Goal: Task Accomplishment & Management: Use online tool/utility

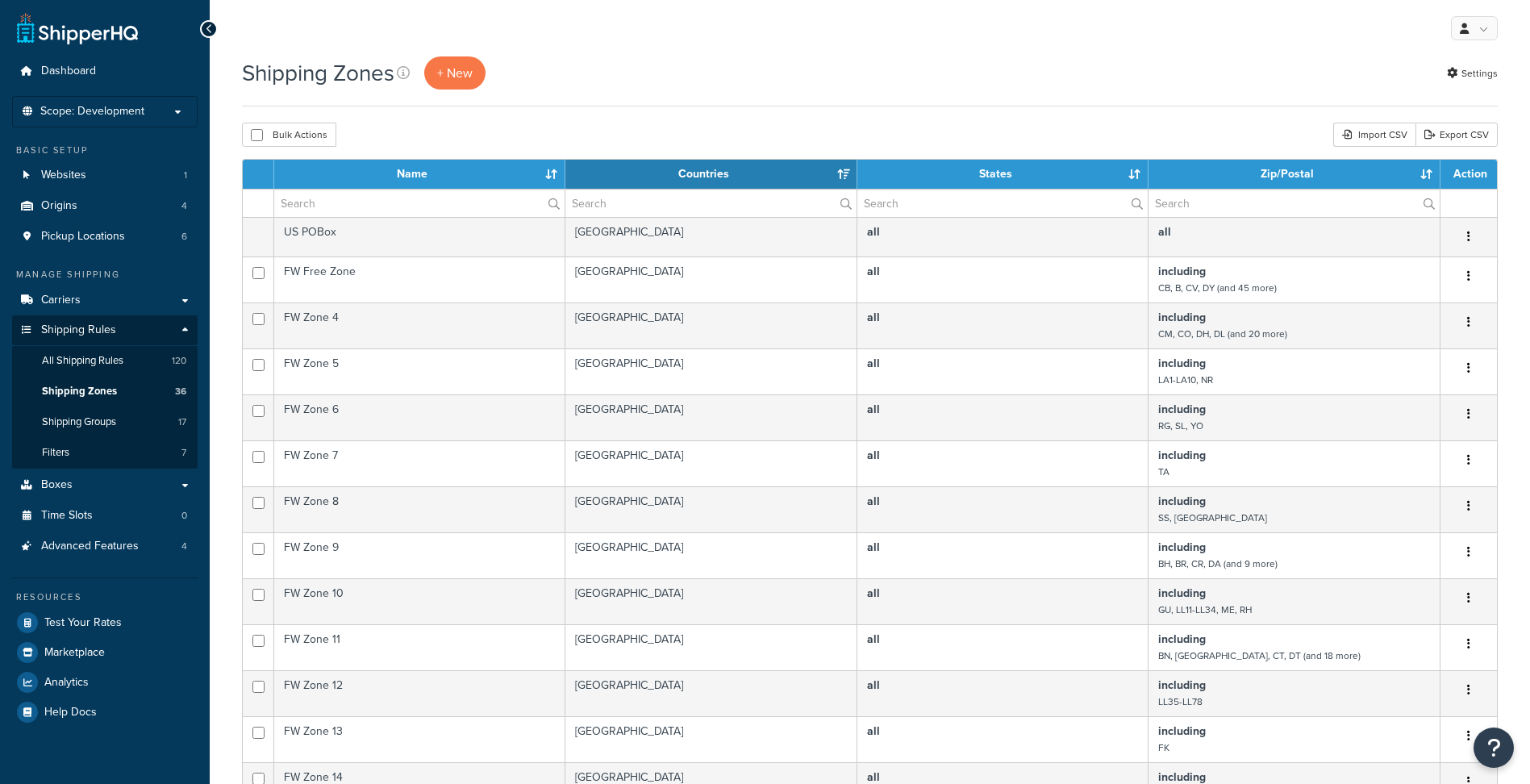
select select "15"
click at [92, 349] on link "All Shipping Rules 120" at bounding box center [104, 360] width 185 height 30
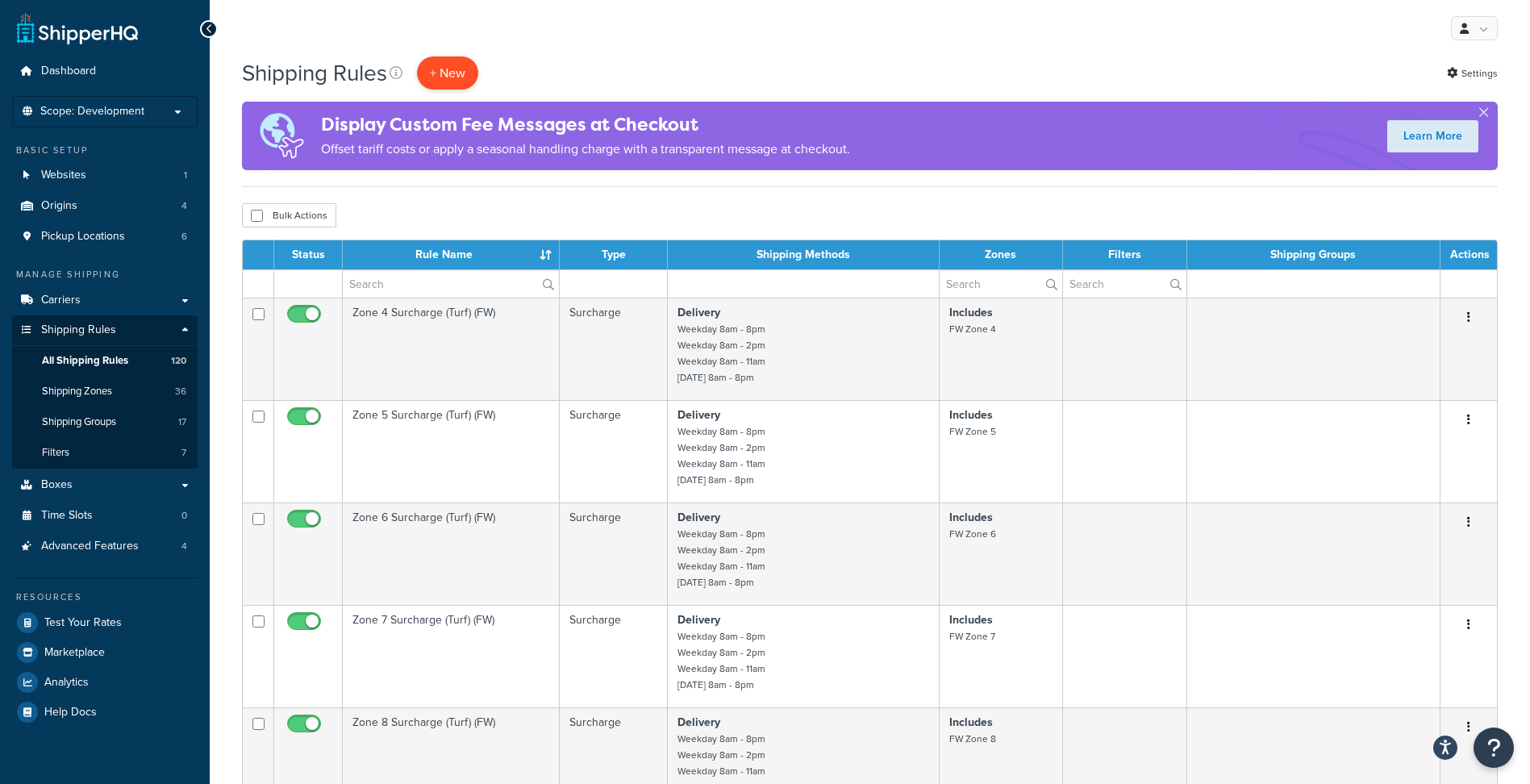
click at [450, 74] on p "+ New" at bounding box center [448, 73] width 62 height 33
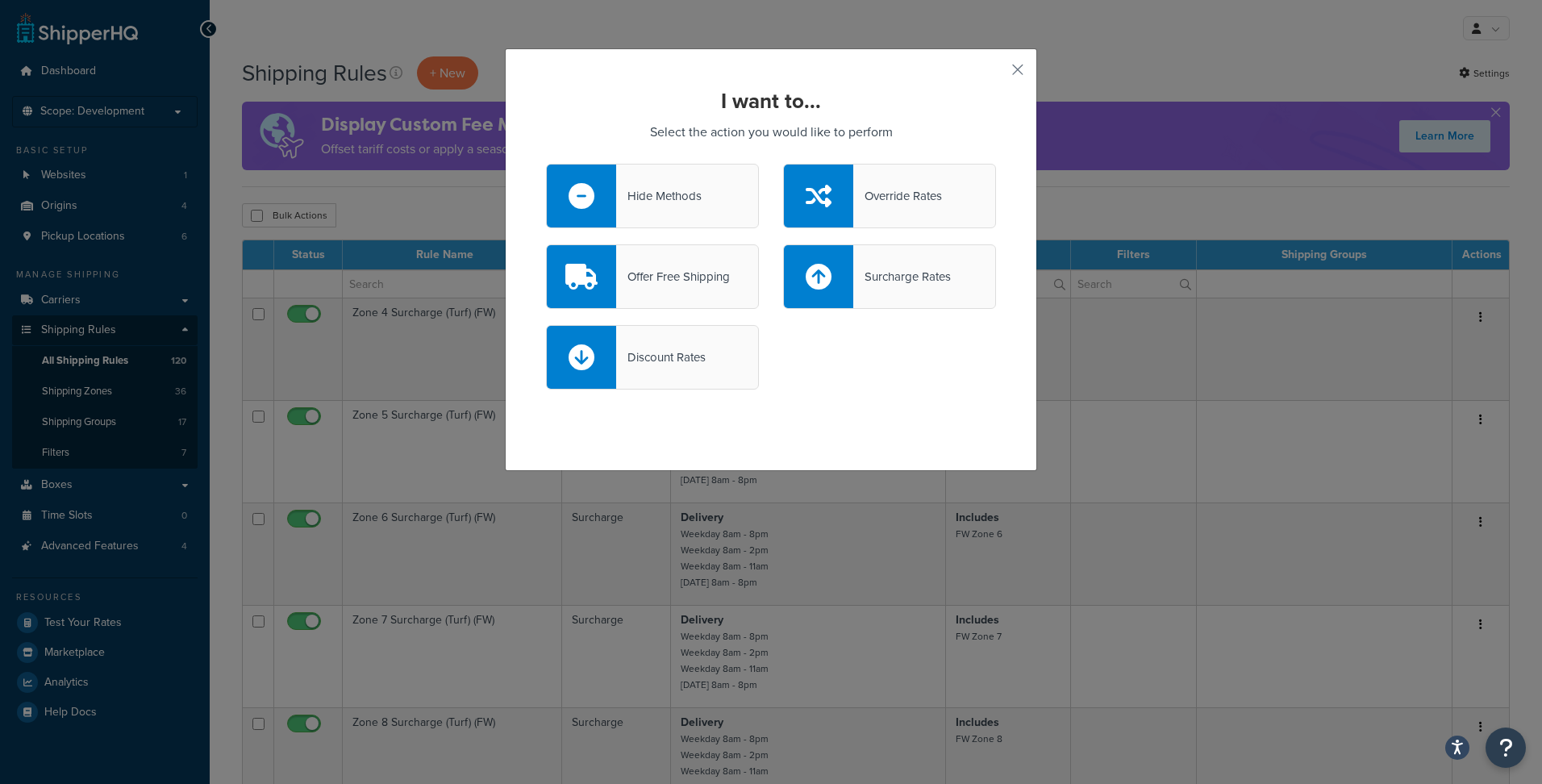
click at [686, 356] on div "Discount Rates" at bounding box center [661, 357] width 90 height 23
click at [0, 0] on input "Discount Rates" at bounding box center [0, 0] width 0 height 0
select select "CART"
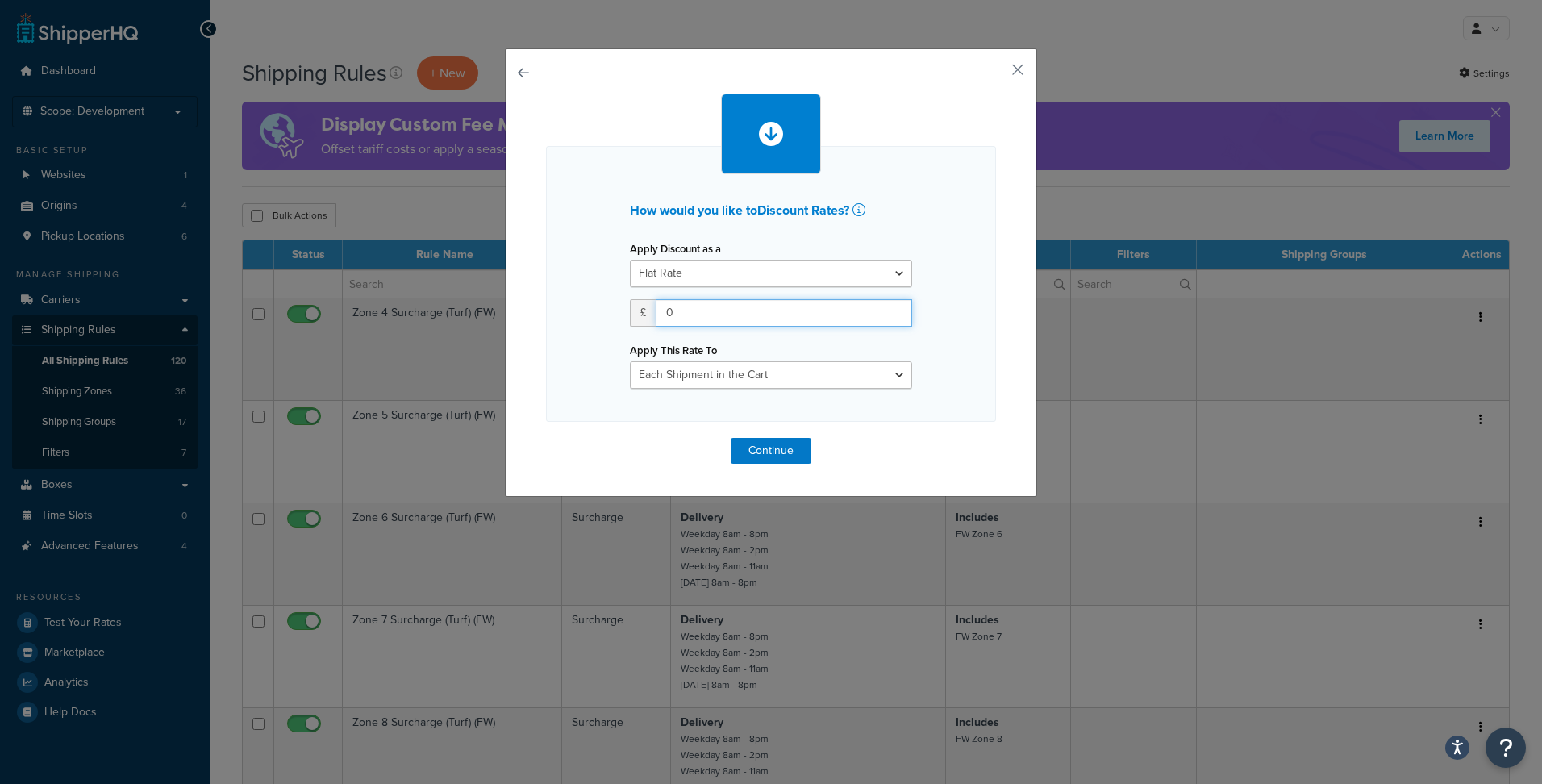
click at [690, 308] on input "0" at bounding box center [784, 313] width 257 height 28
type input "45"
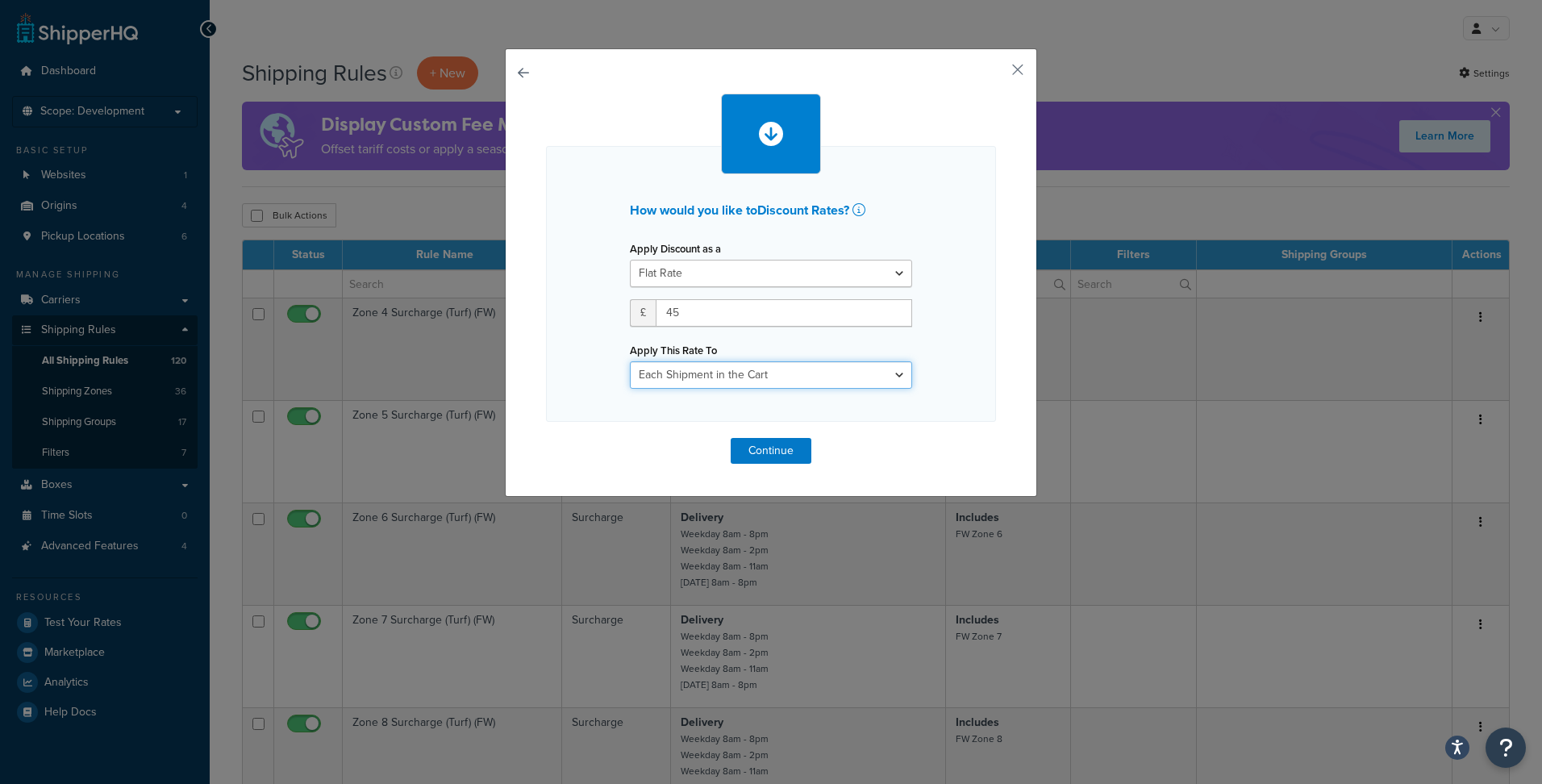
click at [708, 376] on select "Entire Cart Each Shipment in the Cart Each Origin in the Cart Each Shipping Gro…" at bounding box center [771, 375] width 282 height 28
select select "ENTIRE_CART"
click at [630, 361] on select "Entire Cart Each Shipment in the Cart Each Origin in the Cart Each Shipping Gro…" at bounding box center [771, 375] width 282 height 28
click at [703, 309] on input "45" at bounding box center [784, 313] width 257 height 28
type input "40"
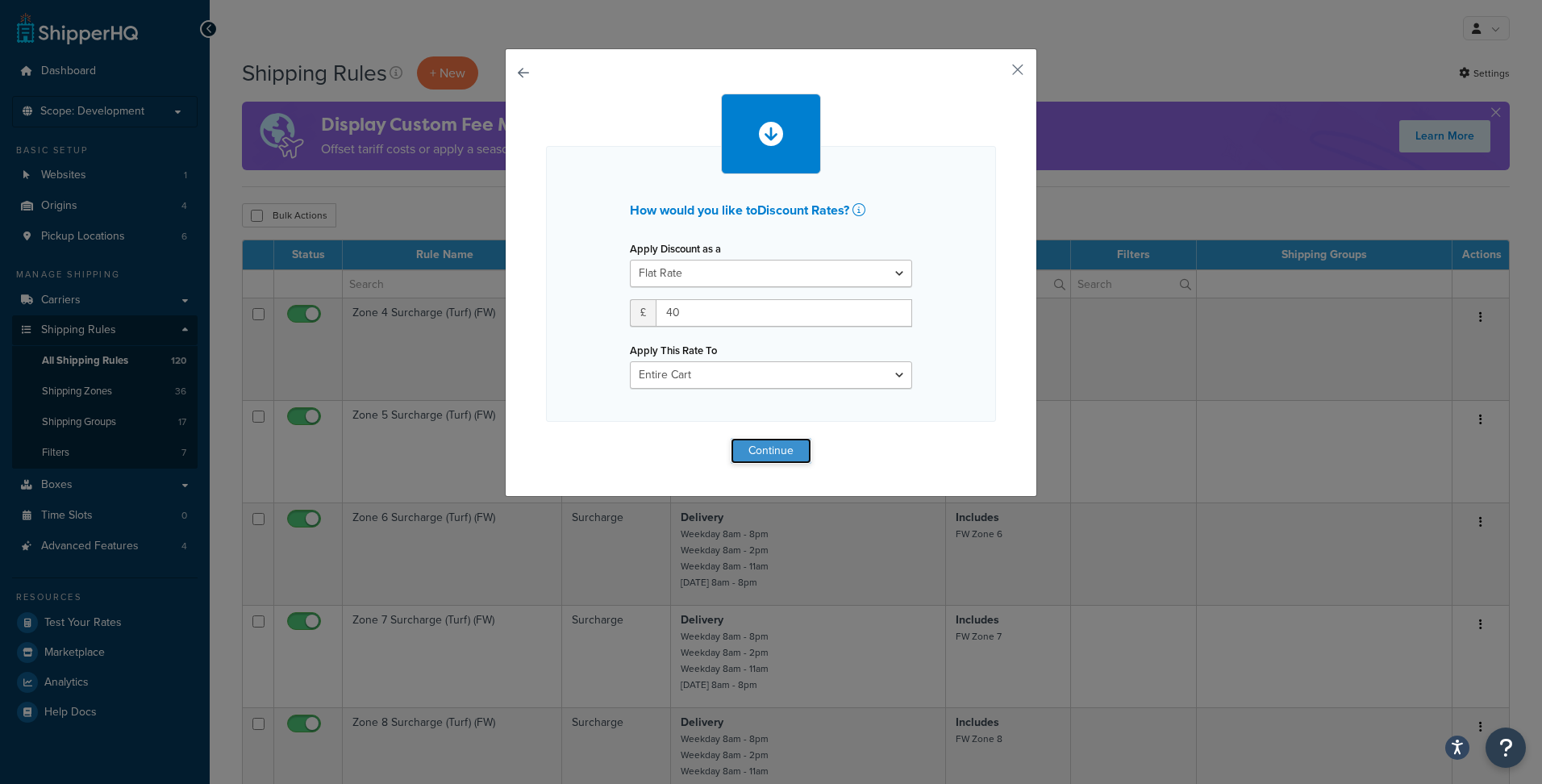
click at [756, 450] on button "Continue" at bounding box center [771, 451] width 81 height 26
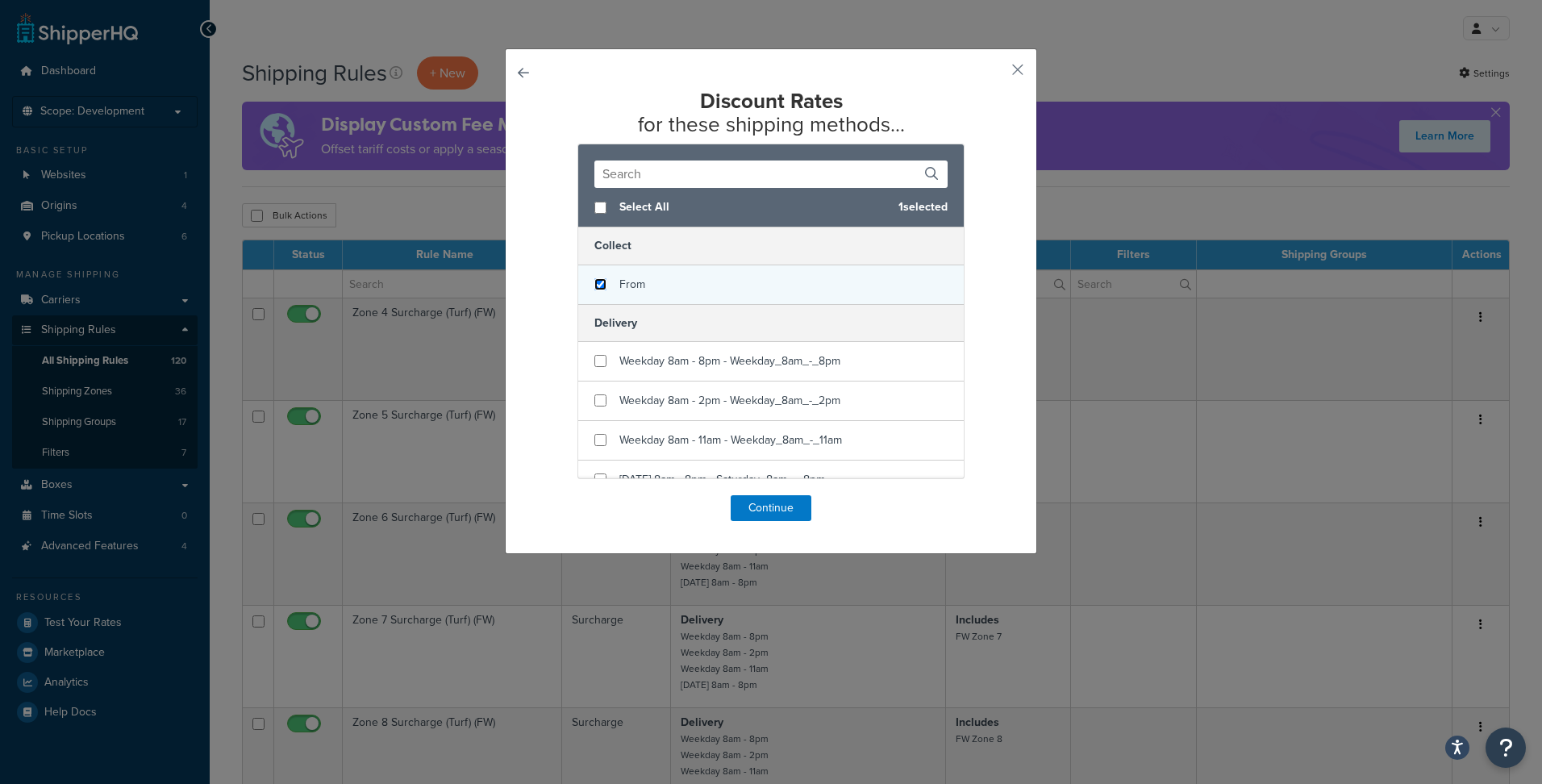
click at [595, 286] on input "checkbox" at bounding box center [600, 283] width 12 height 12
checkbox input "true"
click at [765, 505] on button "Continue" at bounding box center [771, 508] width 81 height 26
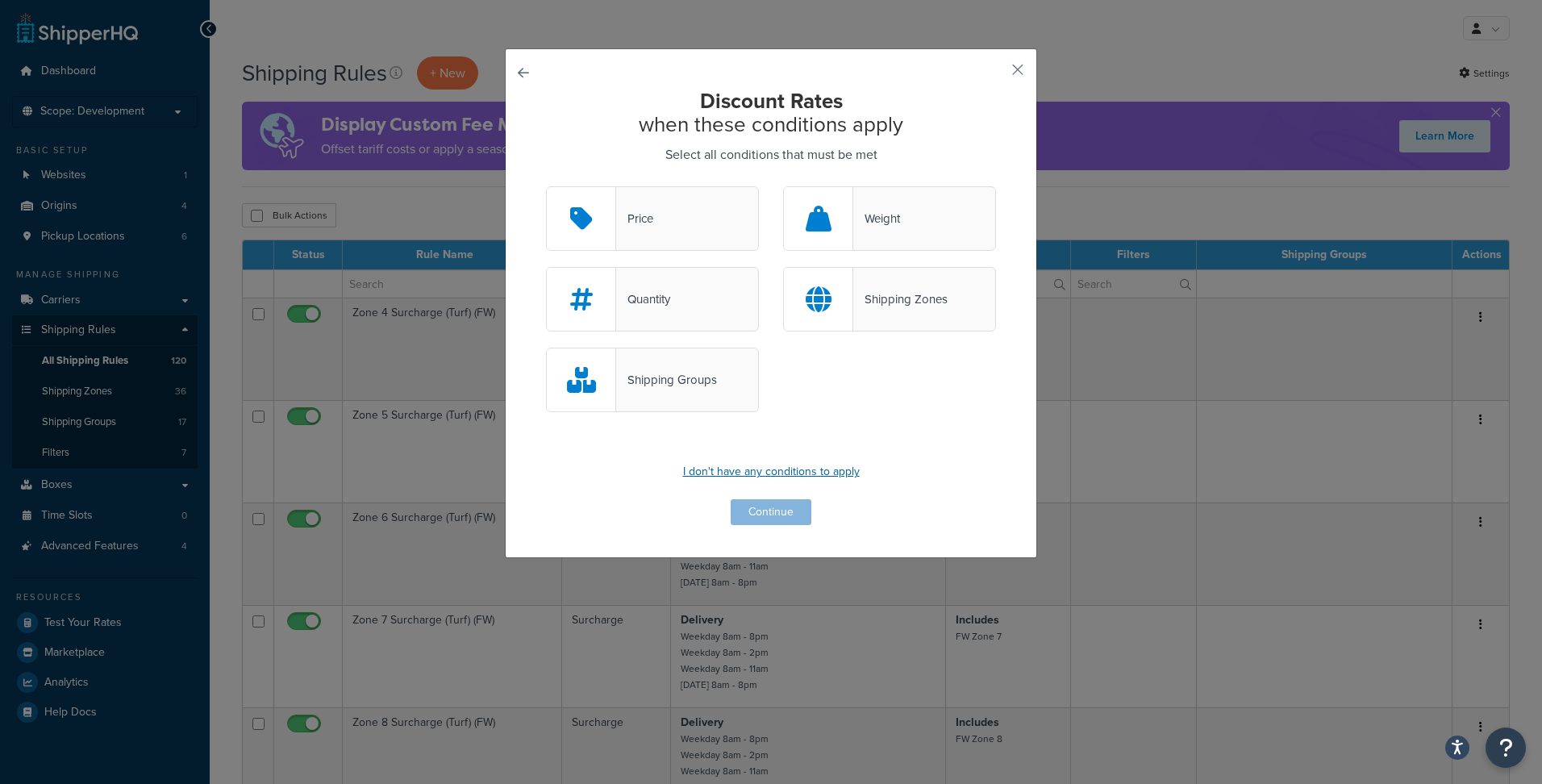
click at [763, 471] on p "I don't have any conditions to apply" at bounding box center [771, 471] width 451 height 23
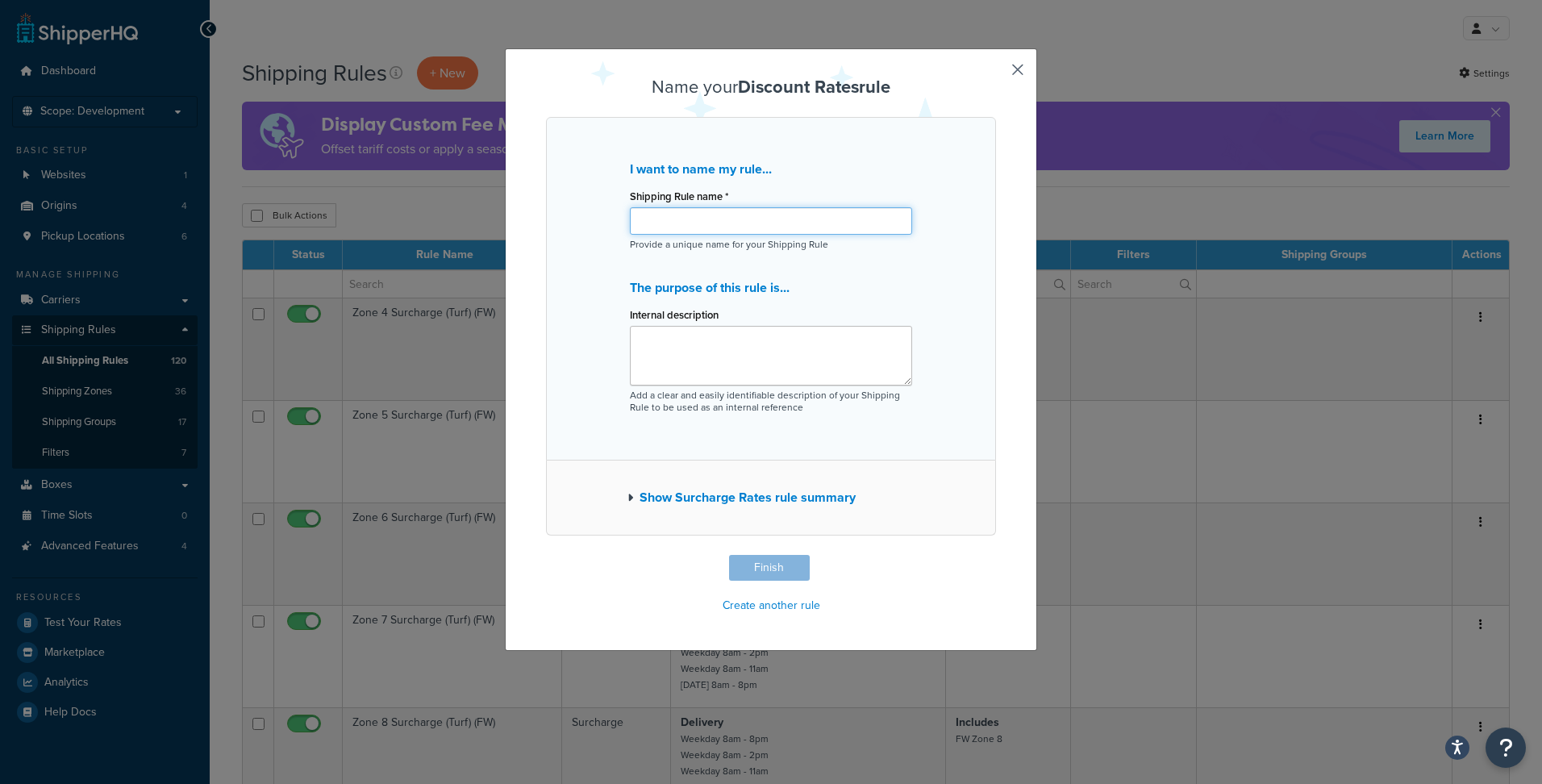
click at [771, 217] on input "Shipping Rule name *" at bounding box center [771, 221] width 282 height 28
type input "Collection discount"
click at [762, 572] on button "Finish" at bounding box center [770, 568] width 81 height 26
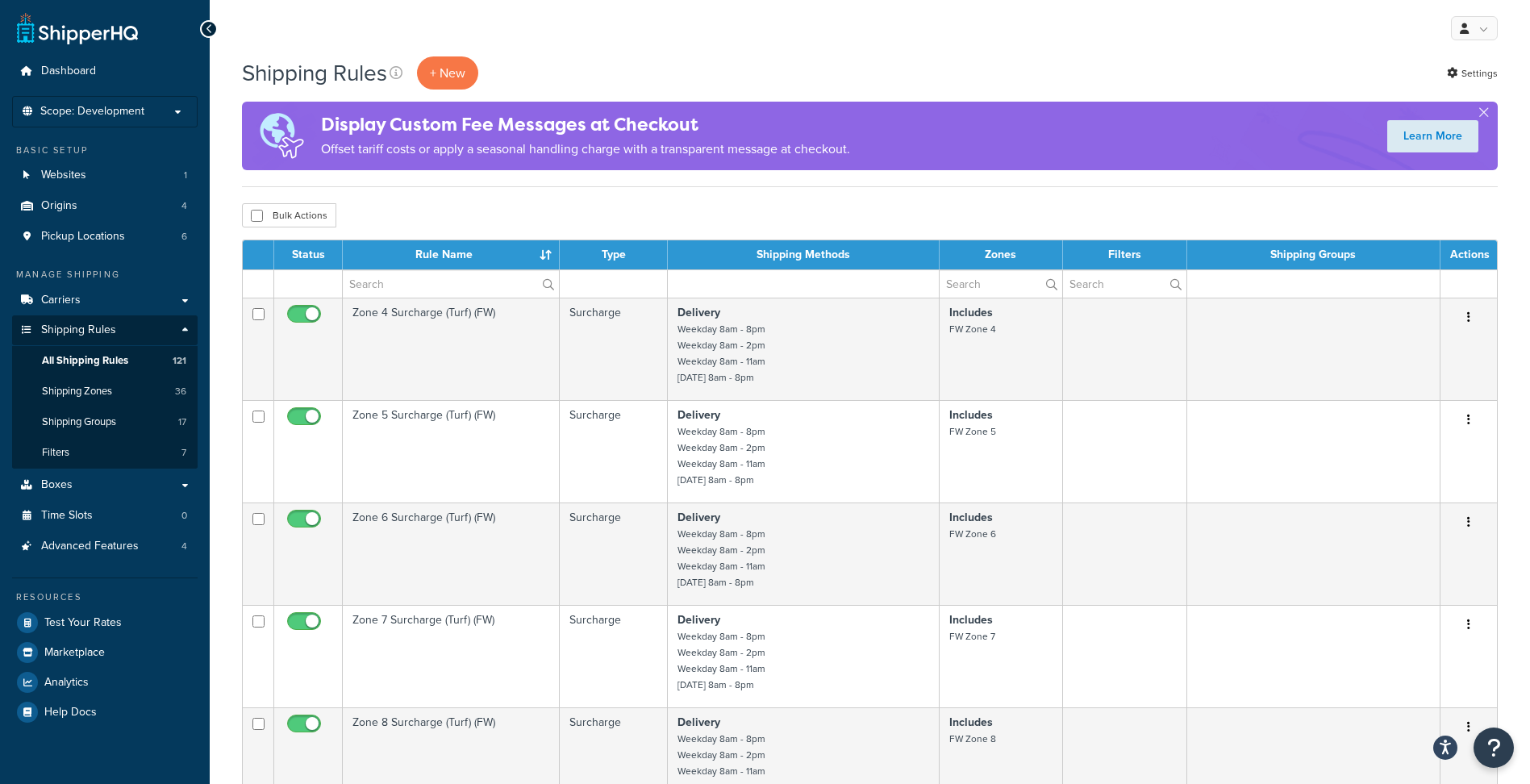
click at [445, 252] on th "Rule Name" at bounding box center [451, 255] width 217 height 29
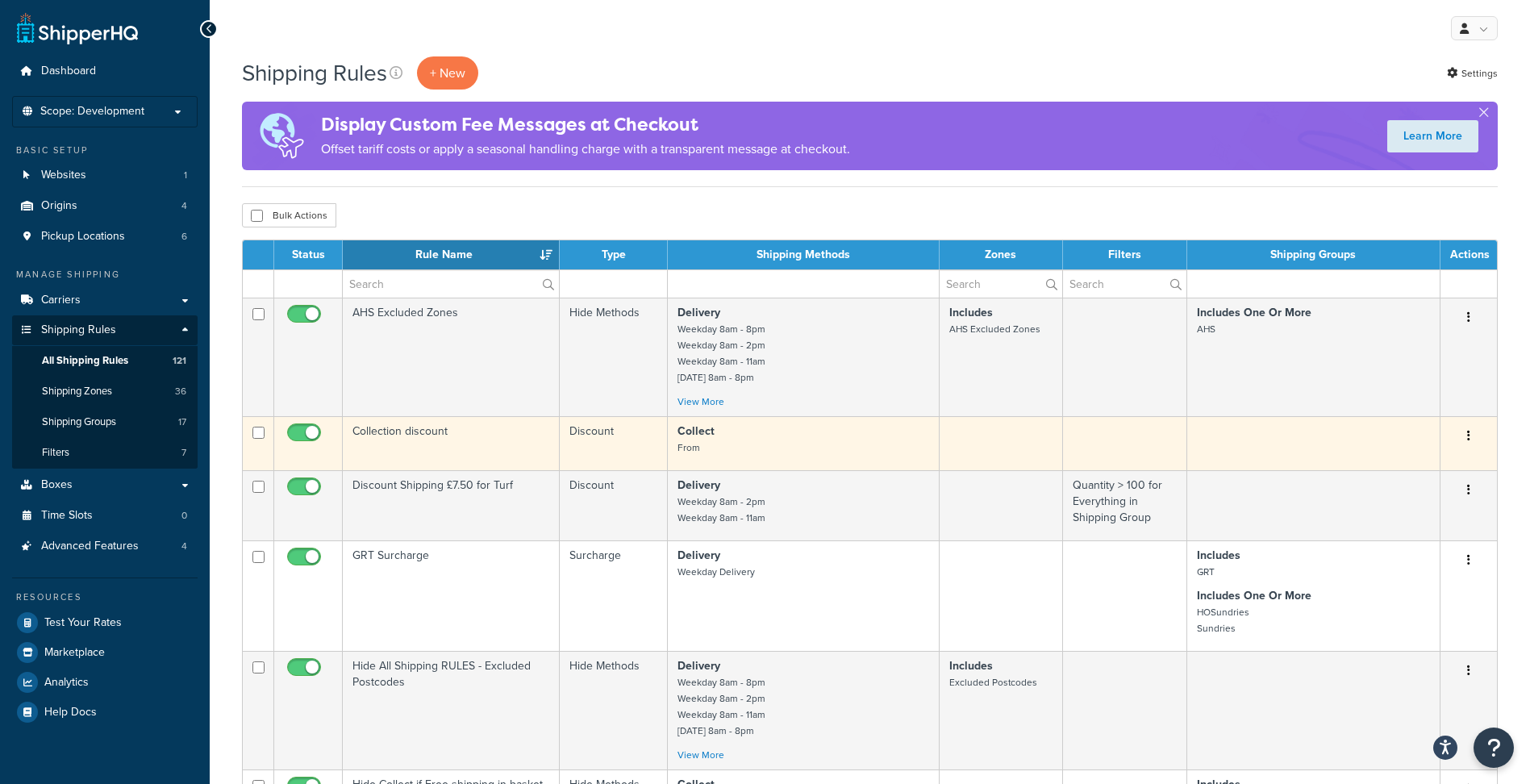
click at [406, 432] on td "Collection discount" at bounding box center [451, 443] width 217 height 54
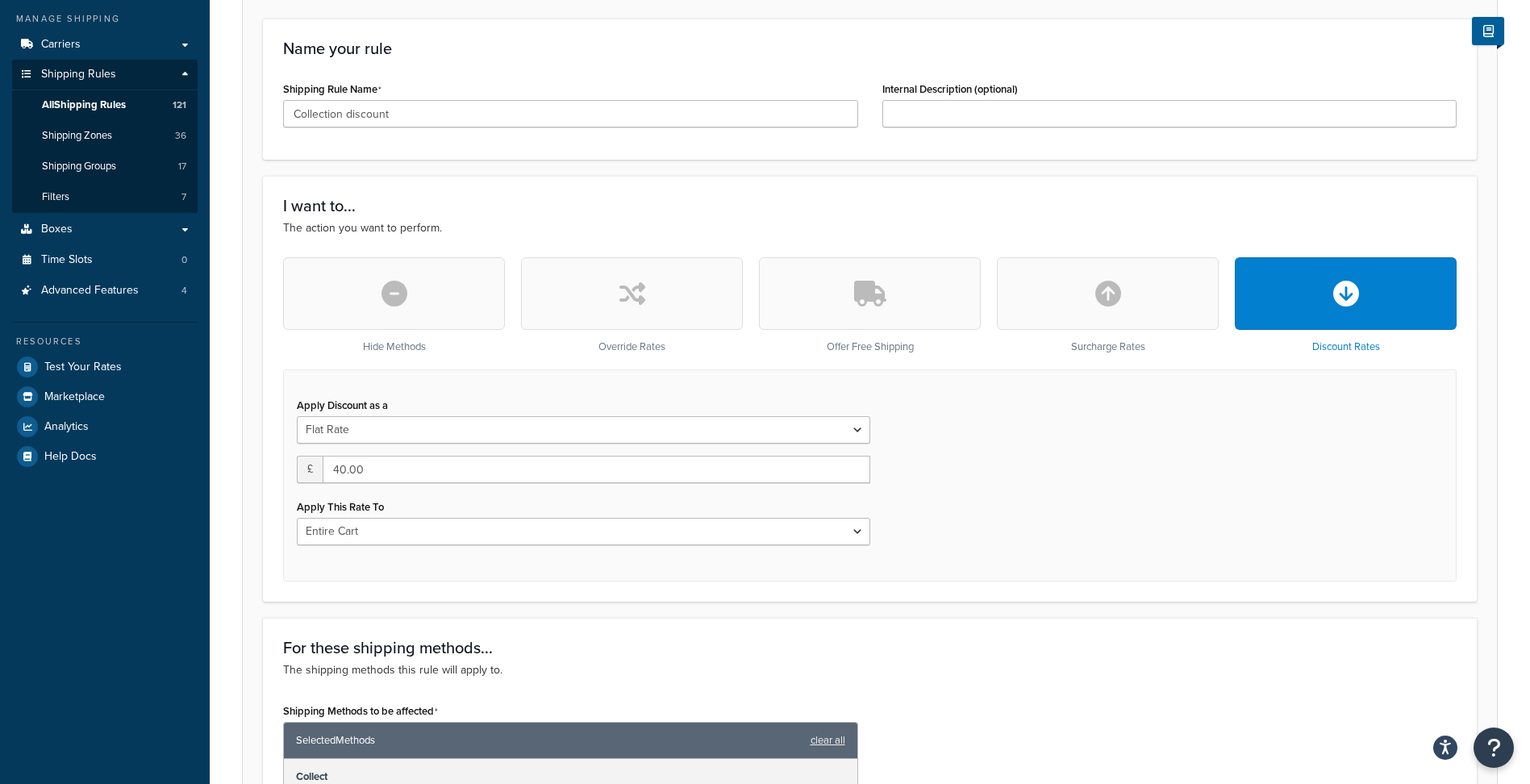
scroll to position [322, 0]
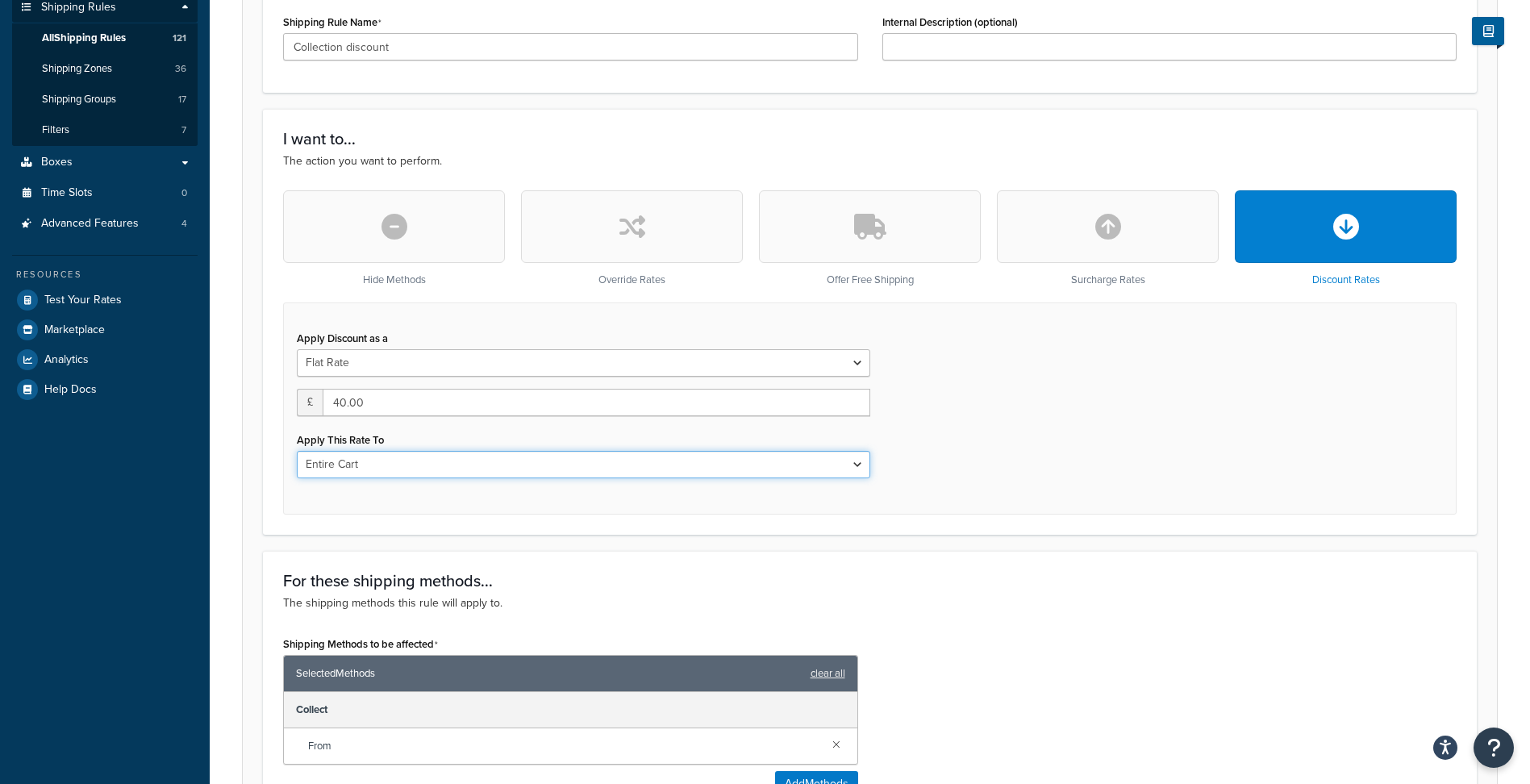
click at [849, 461] on select "Entire Cart Each Shipment in the Cart Each Origin in the Cart Each Shipping Gro…" at bounding box center [583, 464] width 573 height 28
select select "SHIPPING_GROUP"
click at [296, 452] on select "Entire Cart Each Shipment in the Cart Each Origin in the Cart Each Shipping Gro…" at bounding box center [583, 464] width 573 height 28
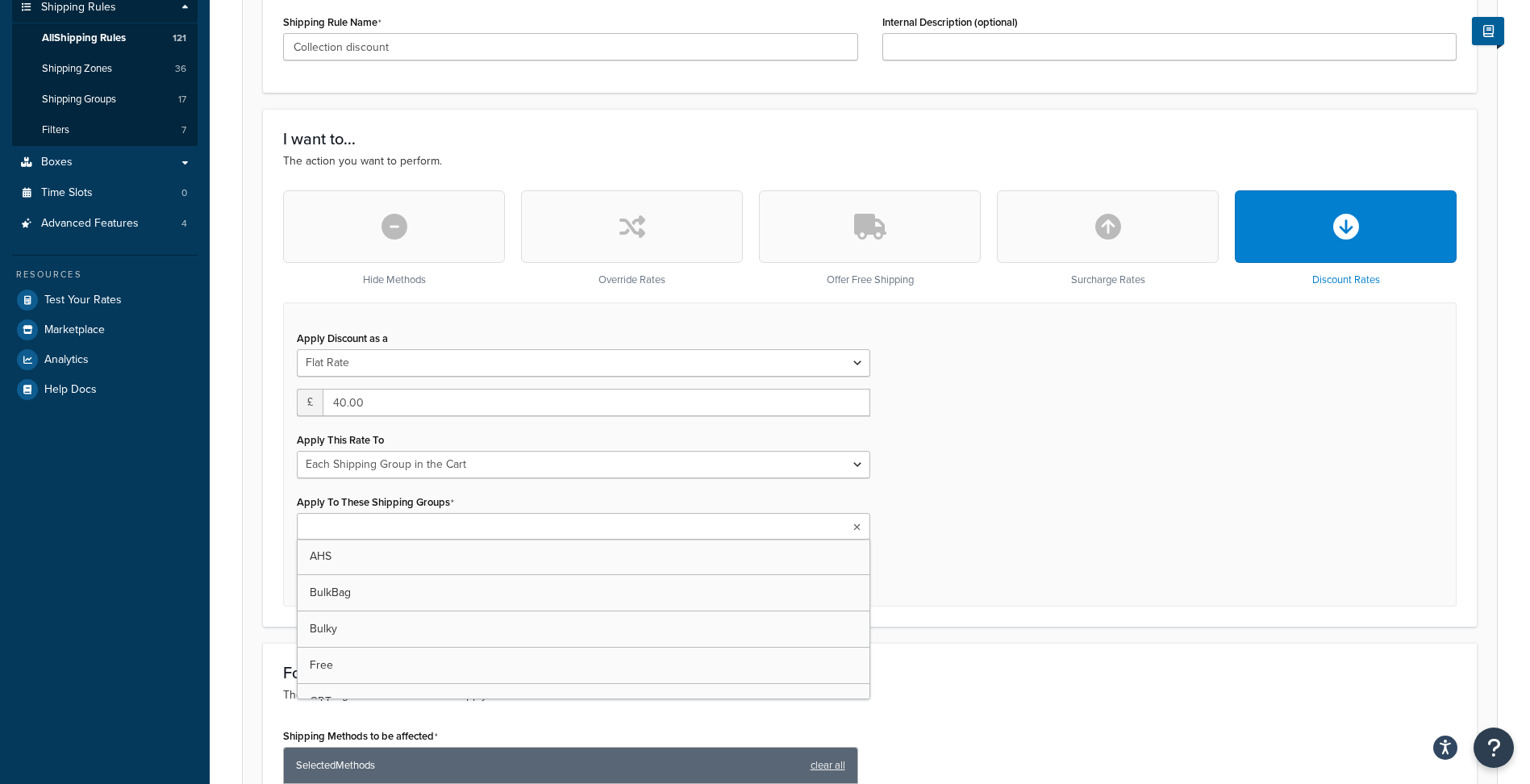
click at [778, 522] on ul at bounding box center [583, 526] width 573 height 27
click at [897, 510] on div "Apply Discount as a Flat Rate Percentage Flat Rate & Percentage £ 40.00 Apply T…" at bounding box center [869, 454] width 1173 height 304
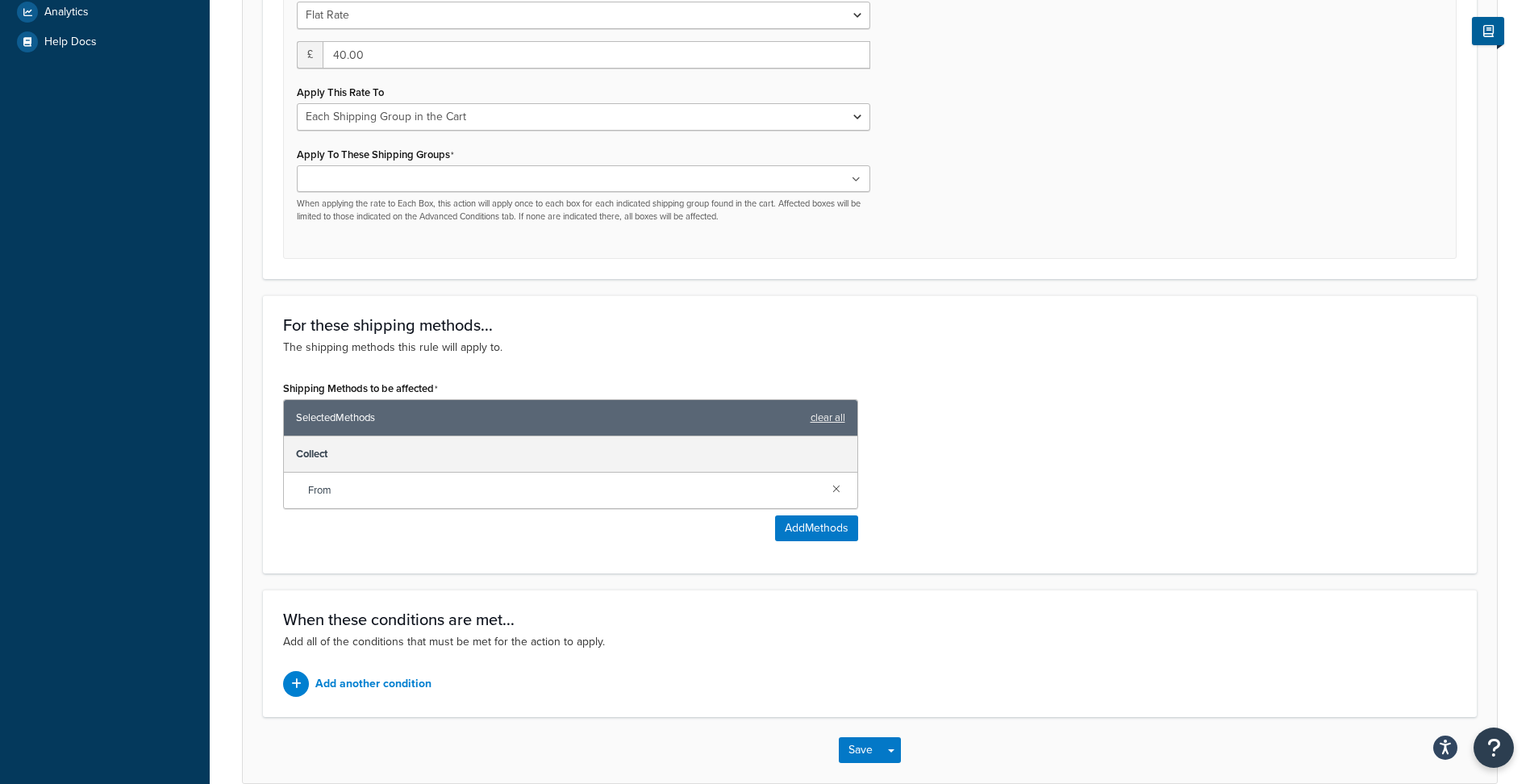
scroll to position [752, 0]
